Goal: Transaction & Acquisition: Purchase product/service

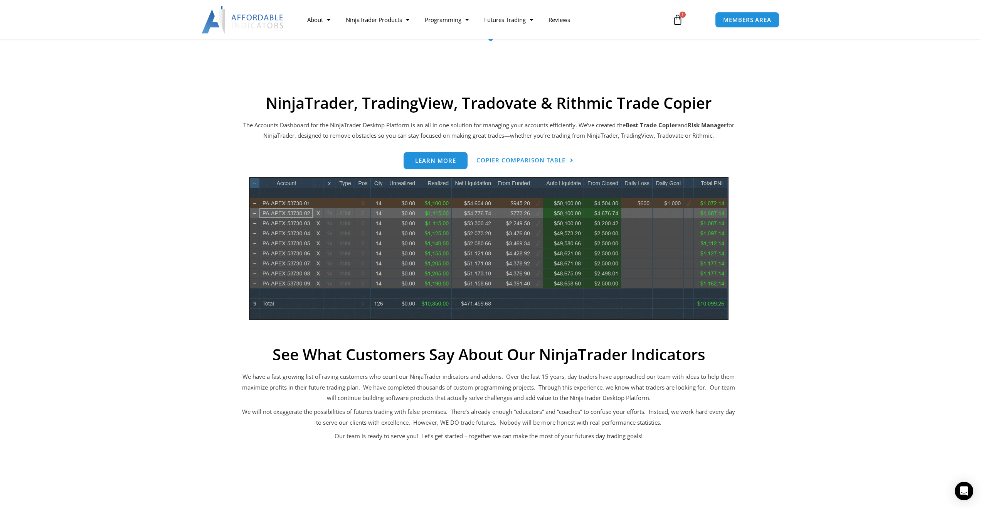
scroll to position [231, 0]
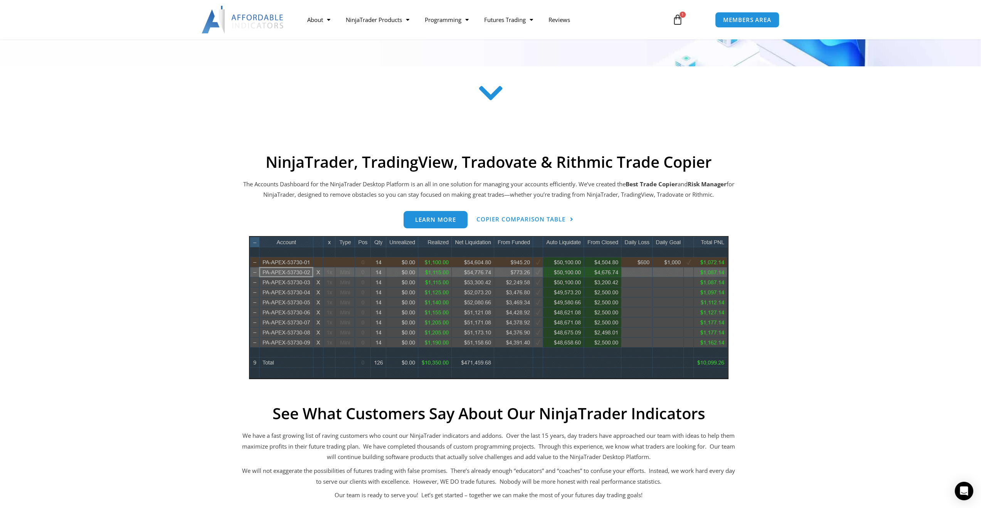
click at [676, 20] on icon at bounding box center [677, 19] width 11 height 11
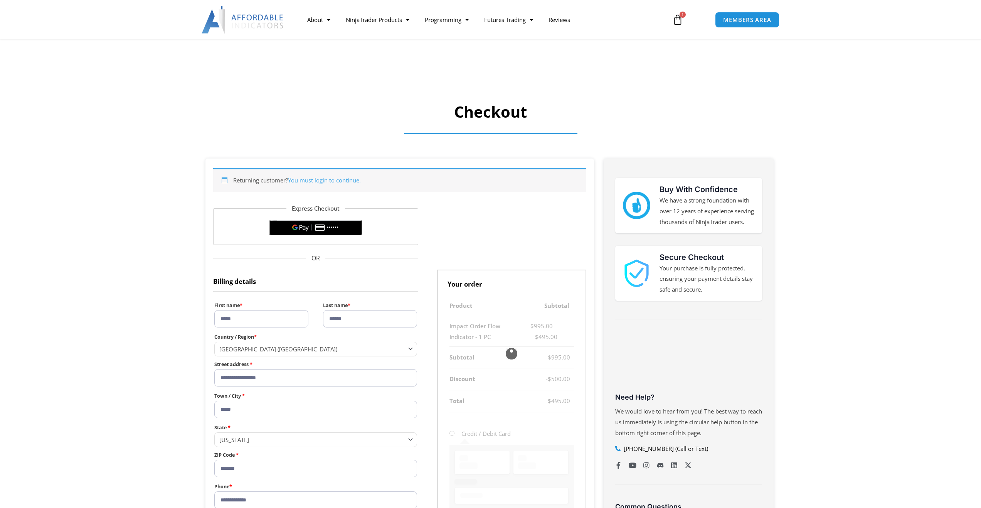
select select "**"
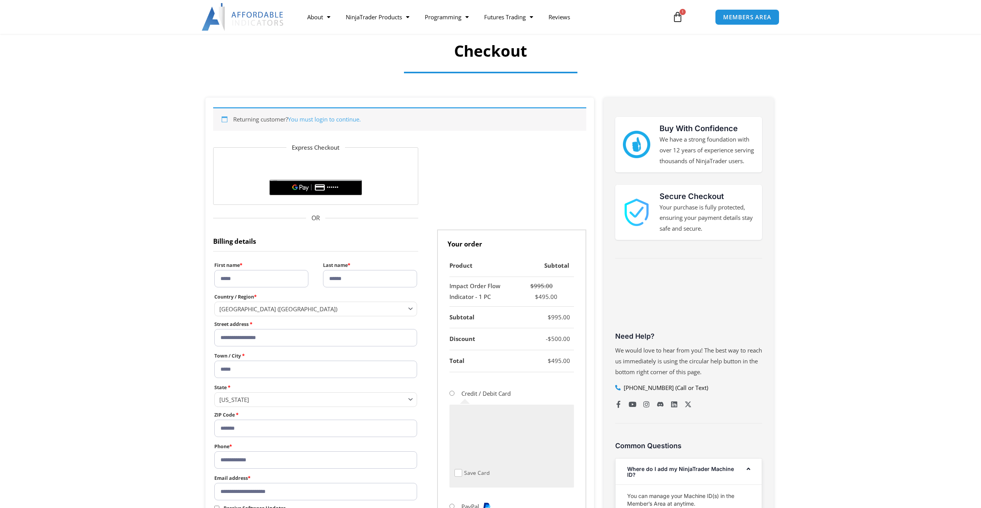
scroll to position [39, 0]
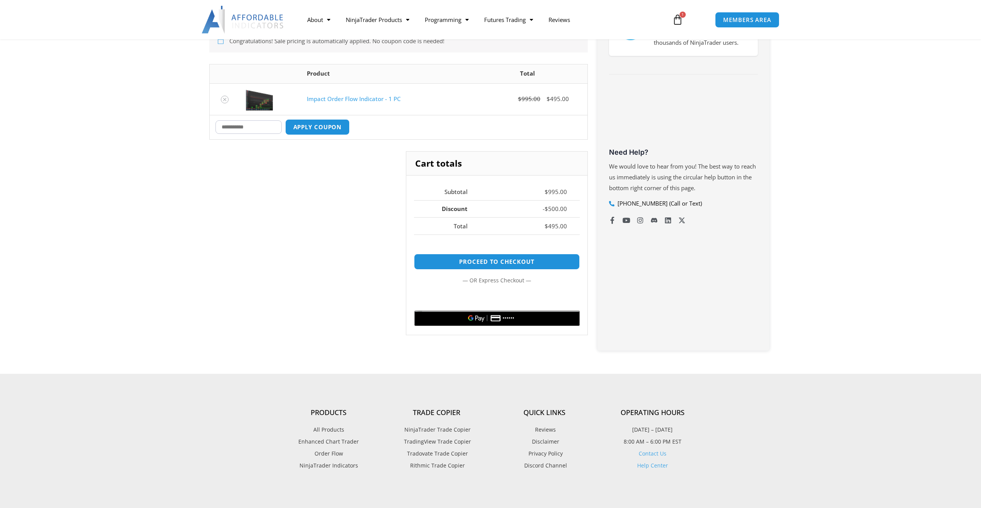
scroll to position [182, 0]
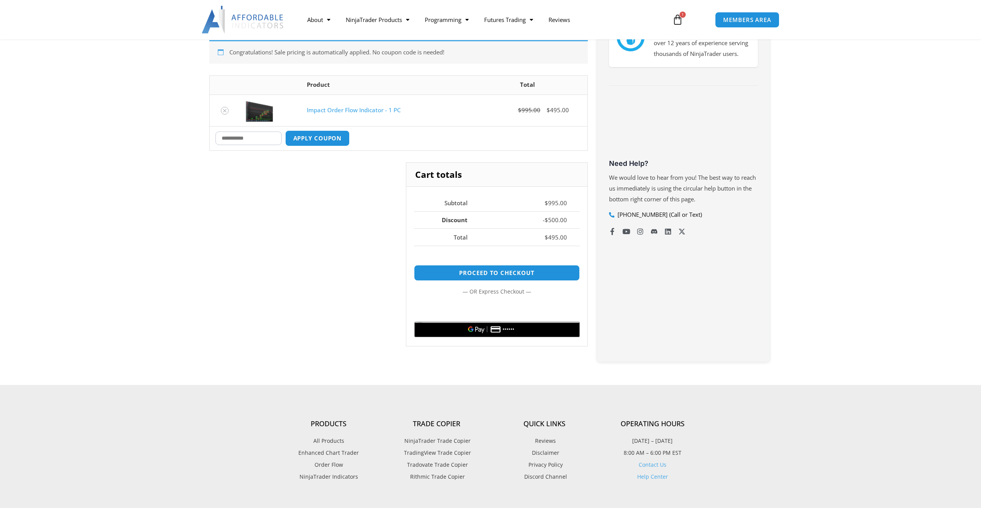
click at [312, 109] on link "Impact Order Flow Indicator - 1 PC" at bounding box center [354, 110] width 94 height 8
